Goal: Information Seeking & Learning: Check status

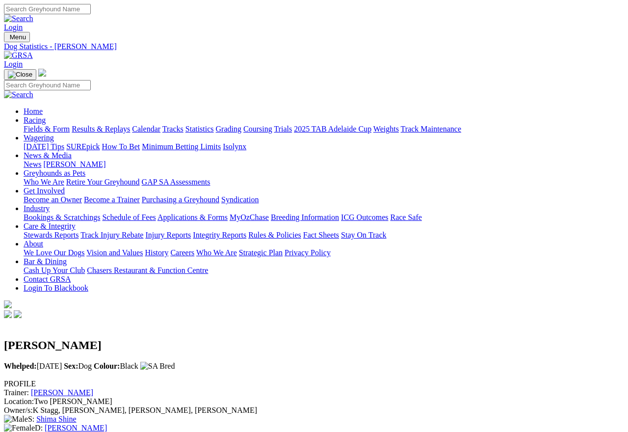
click at [35, 125] on link "Fields & Form" at bounding box center [47, 129] width 46 height 8
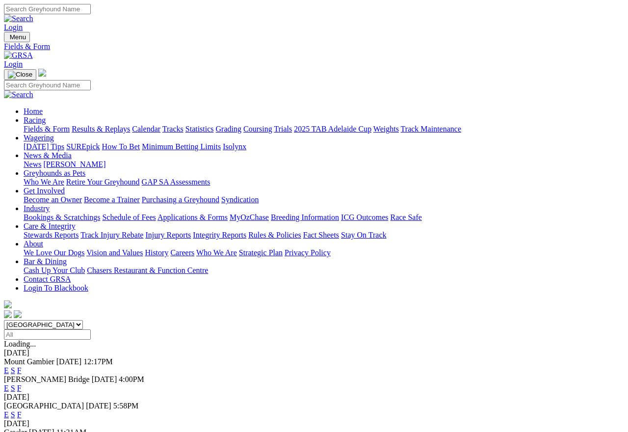
click at [33, 51] on img at bounding box center [18, 55] width 29 height 9
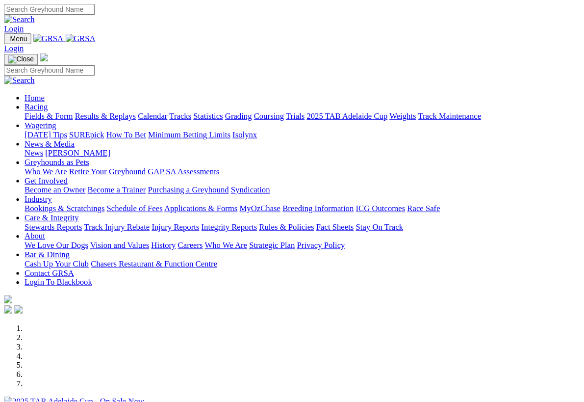
scroll to position [209, 0]
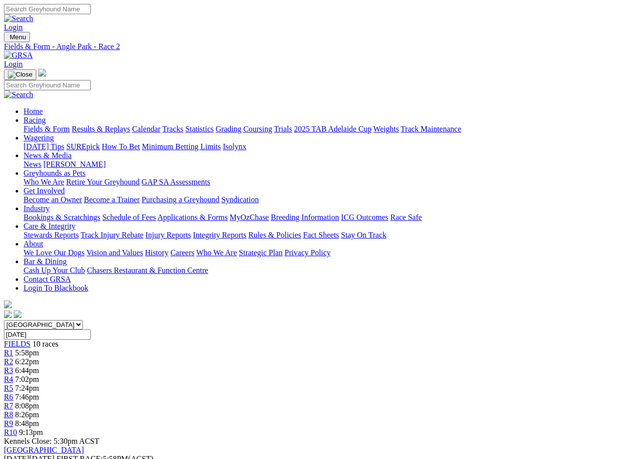
click at [33, 51] on img at bounding box center [18, 55] width 29 height 9
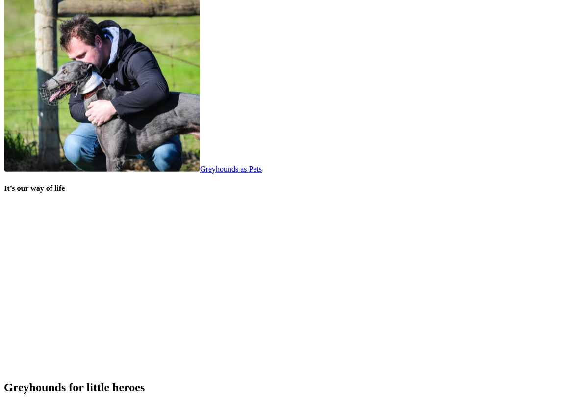
scroll to position [1881, 0]
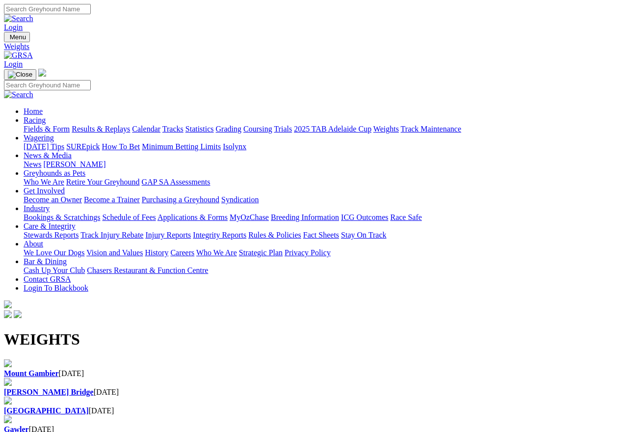
scroll to position [18, 0]
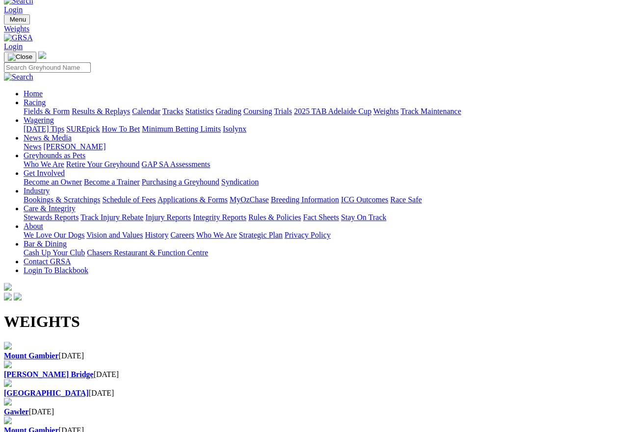
click at [224, 370] on div "Murray Bridge 17 Aug 2025" at bounding box center [314, 374] width 620 height 9
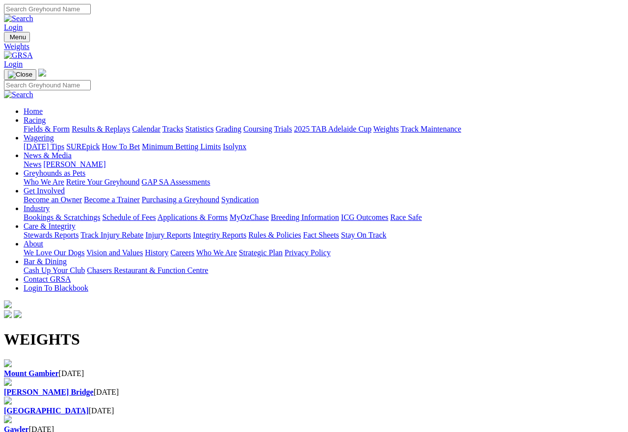
scroll to position [4, 0]
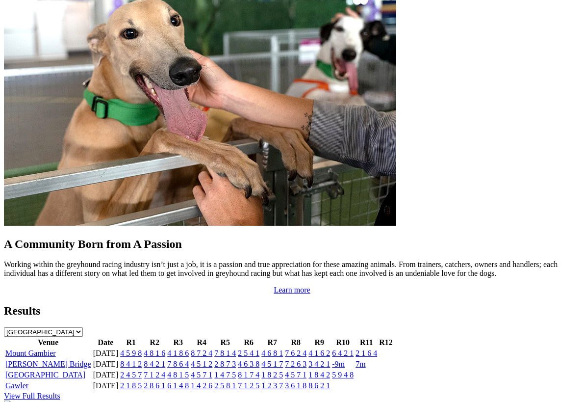
scroll to position [820, 0]
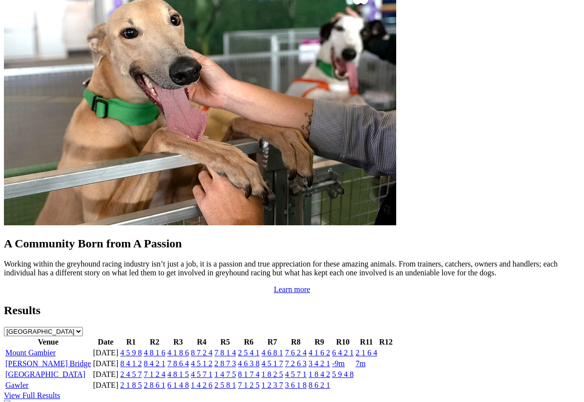
click at [60, 391] on link "View Full Results" at bounding box center [32, 395] width 56 height 8
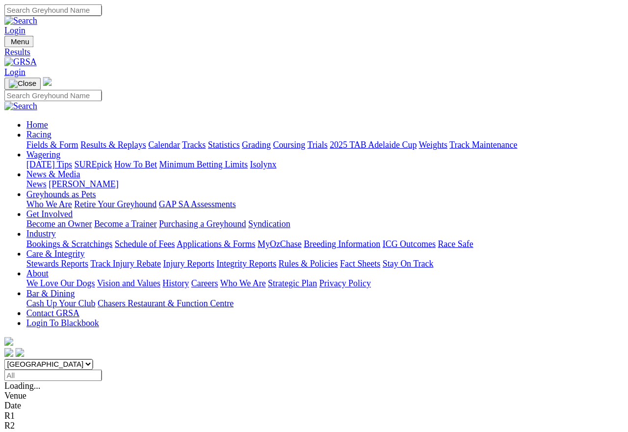
scroll to position [18, 0]
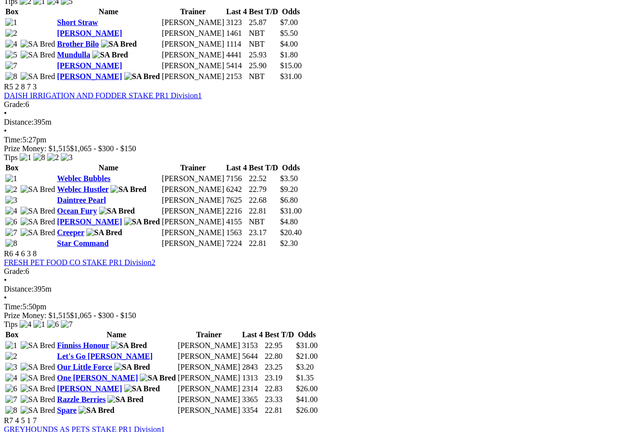
scroll to position [1140, 0]
